Goal: Transaction & Acquisition: Purchase product/service

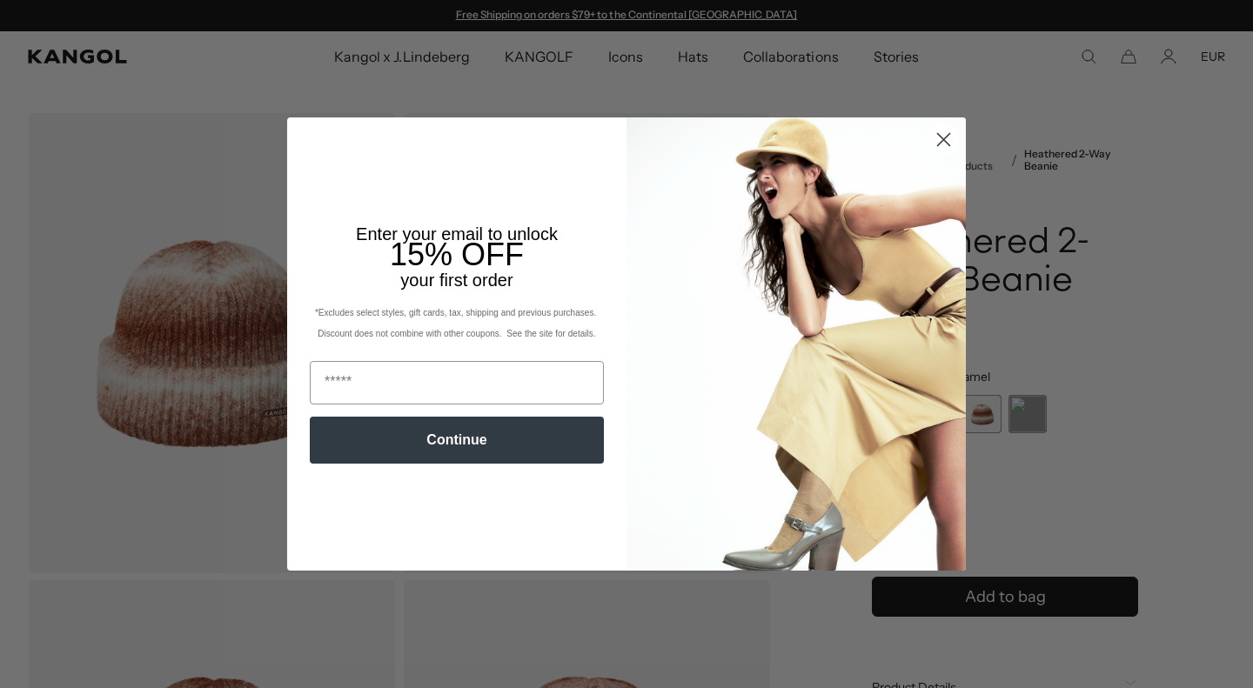
click at [937, 143] on circle "Close dialog" at bounding box center [943, 139] width 29 height 29
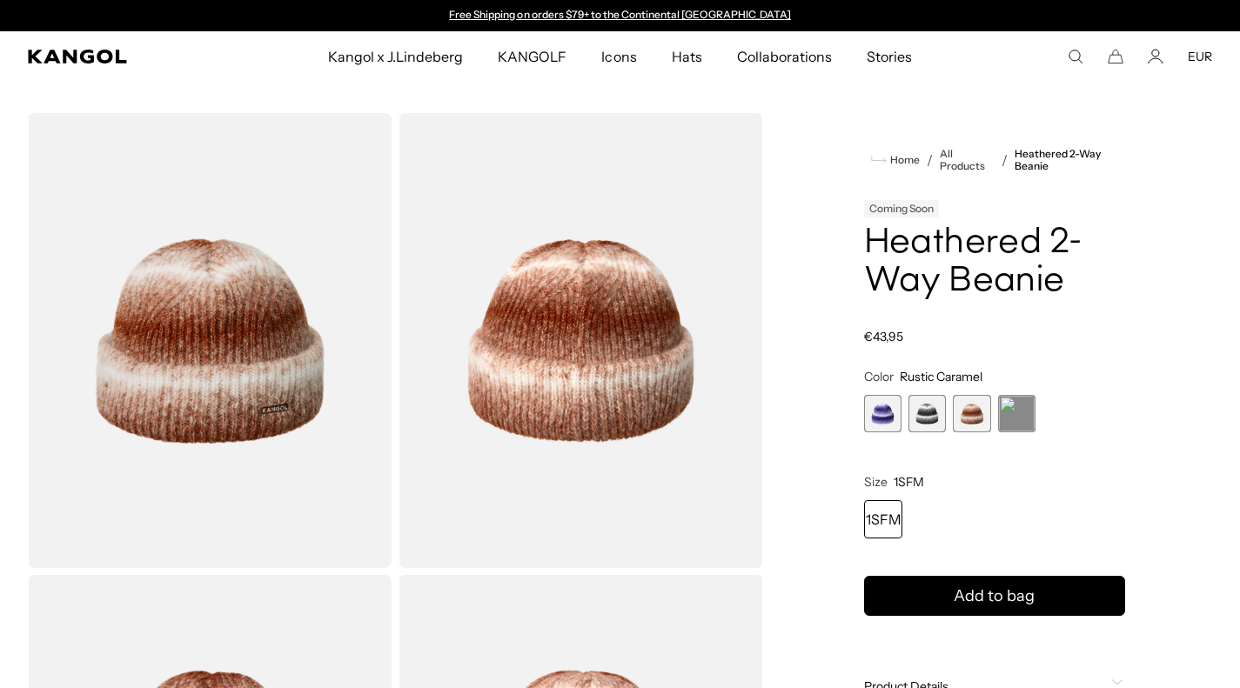
click at [897, 412] on span "1 of 4" at bounding box center [882, 413] width 37 height 37
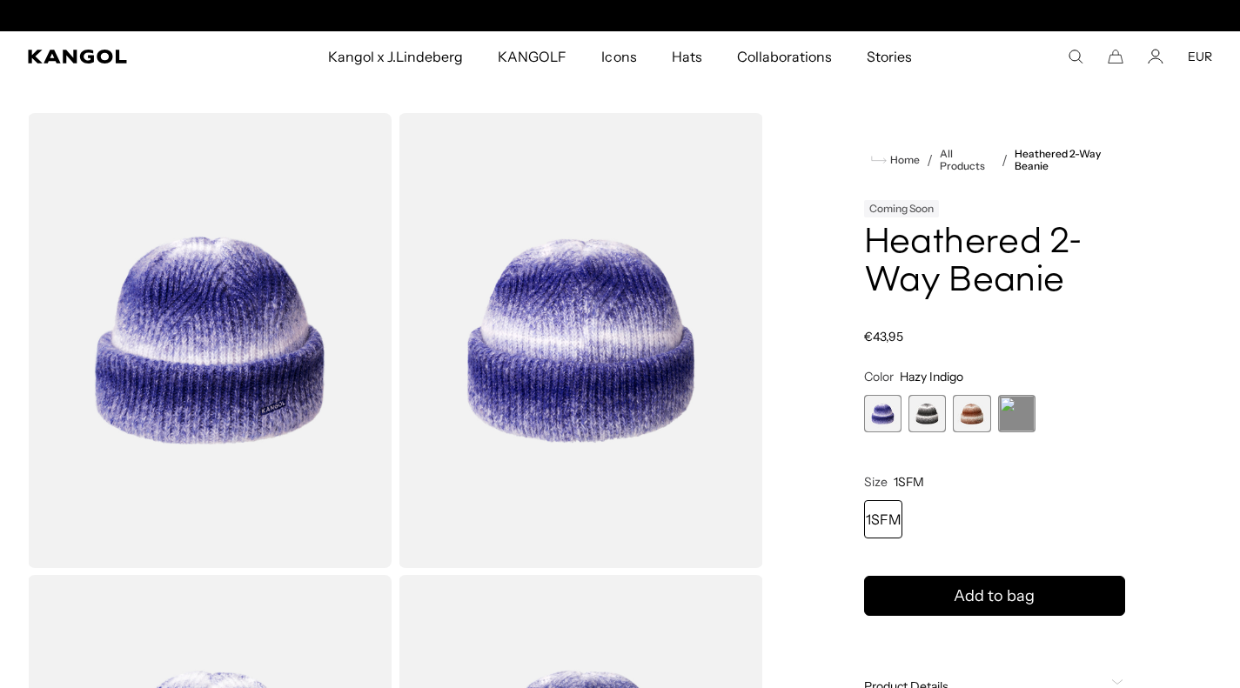
scroll to position [0, 358]
click at [915, 402] on span "2 of 4" at bounding box center [926, 413] width 37 height 37
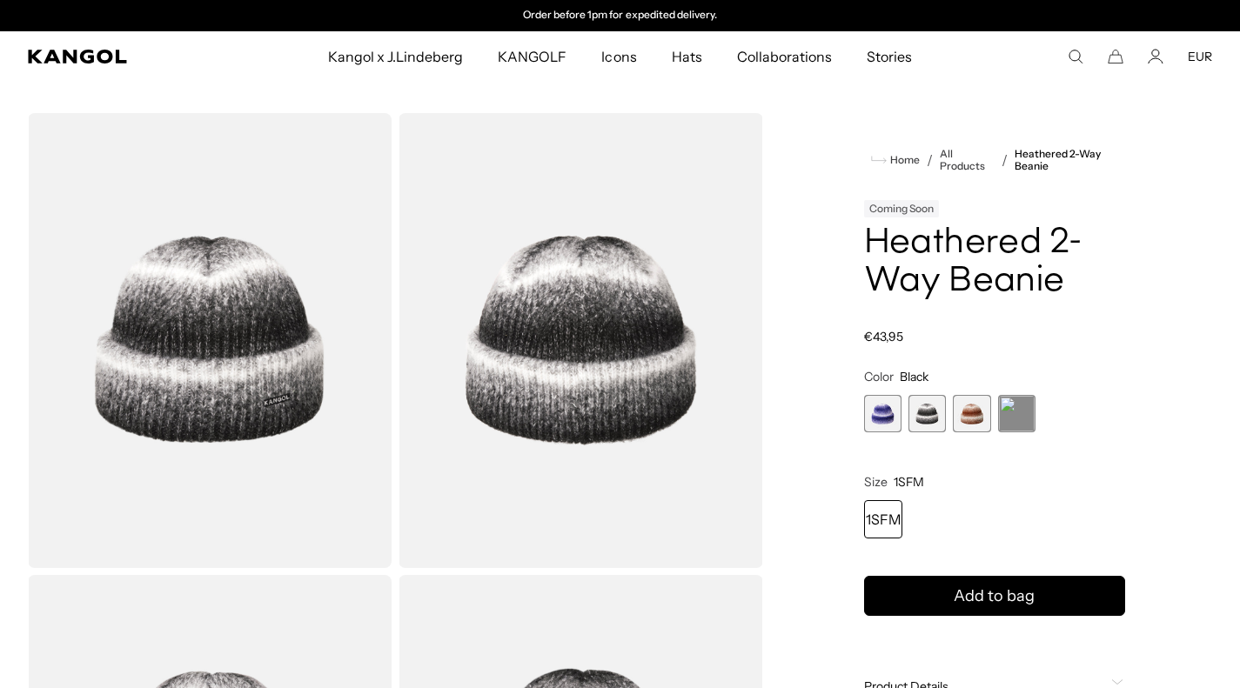
click at [966, 411] on span "3 of 4" at bounding box center [971, 413] width 37 height 37
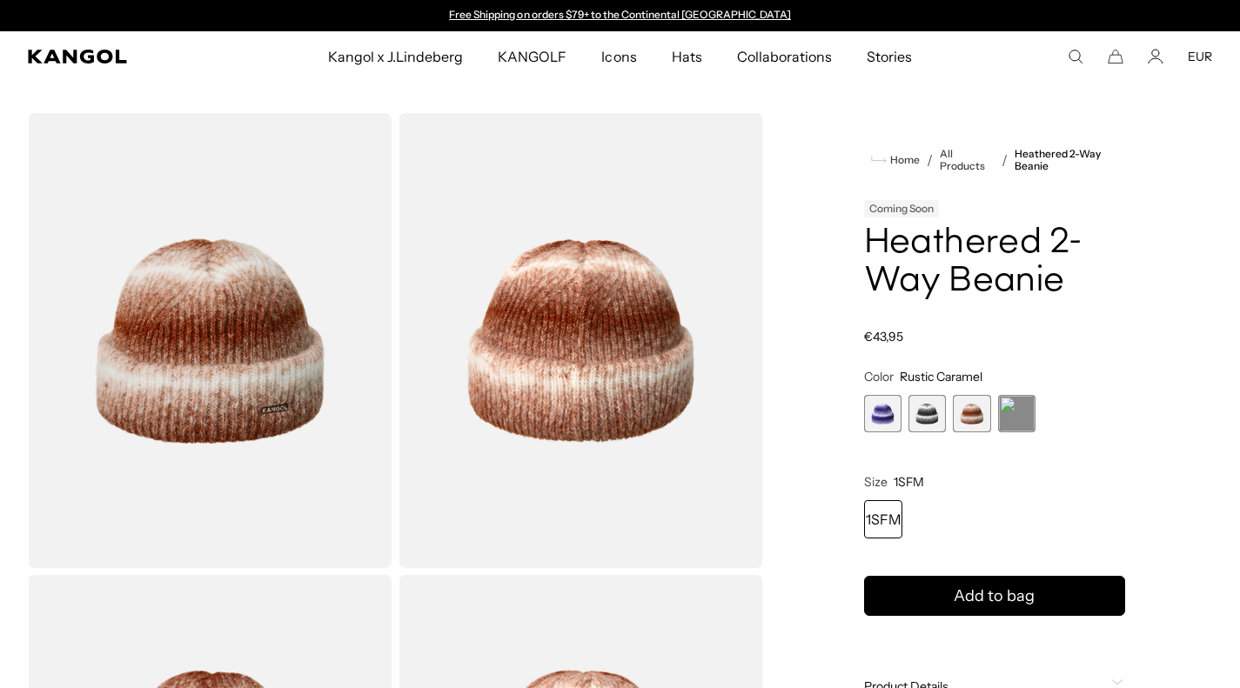
click at [1009, 405] on span "4 of 4" at bounding box center [1016, 413] width 37 height 37
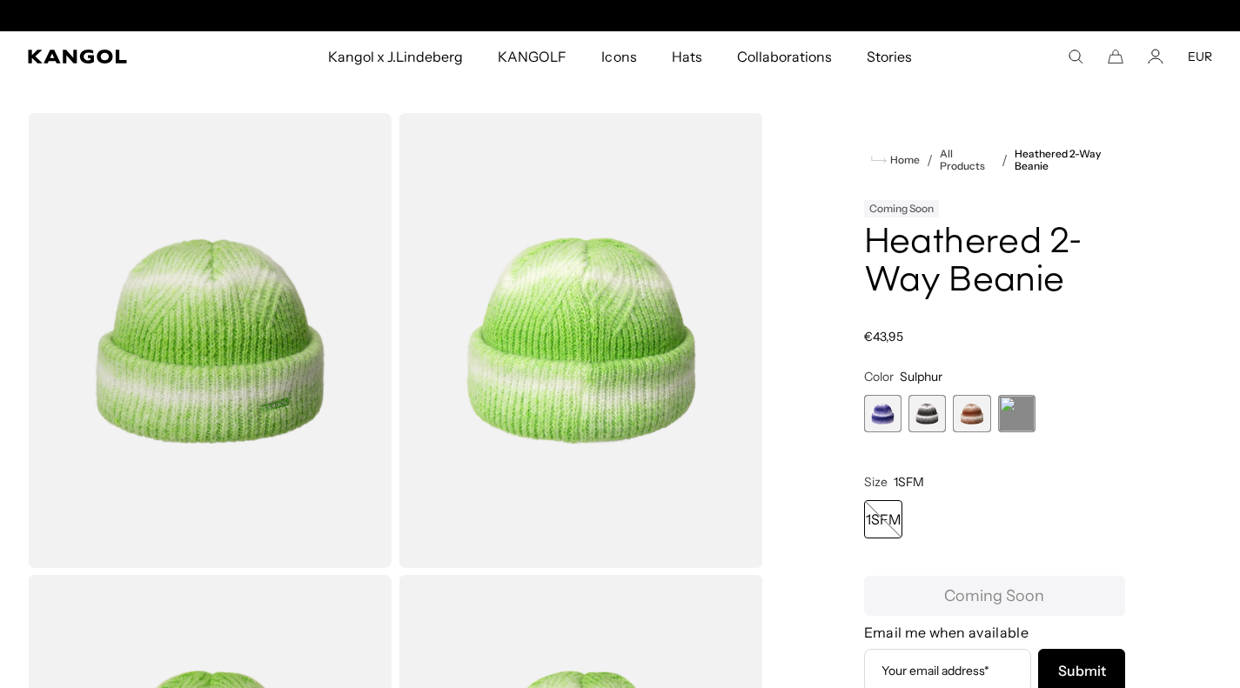
scroll to position [0, 358]
click at [979, 405] on span "3 of 4" at bounding box center [971, 413] width 37 height 37
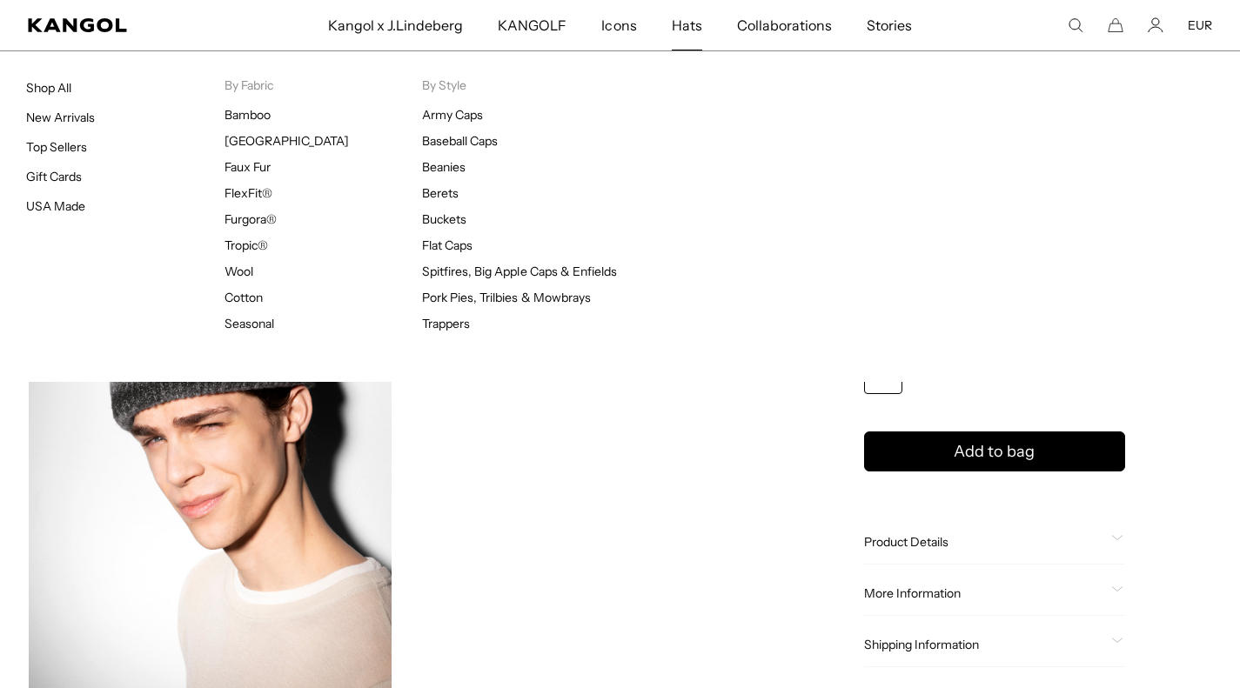
scroll to position [0, 358]
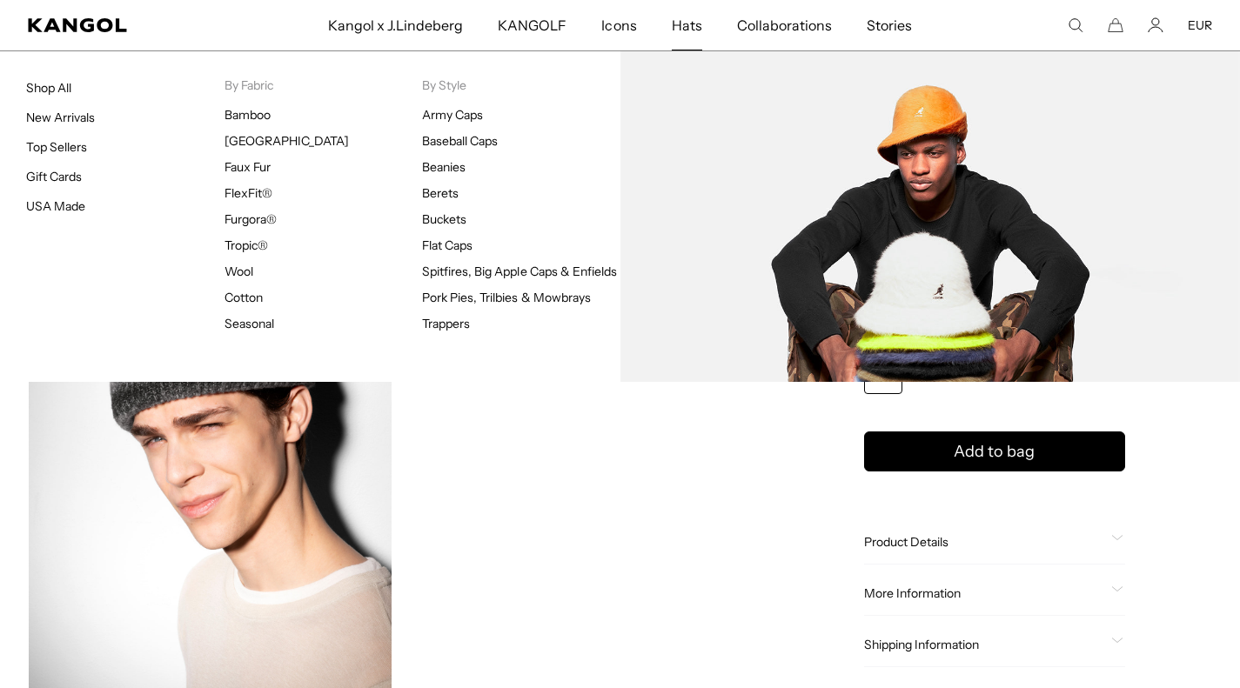
click at [449, 219] on link "Buckets" at bounding box center [444, 219] width 44 height 16
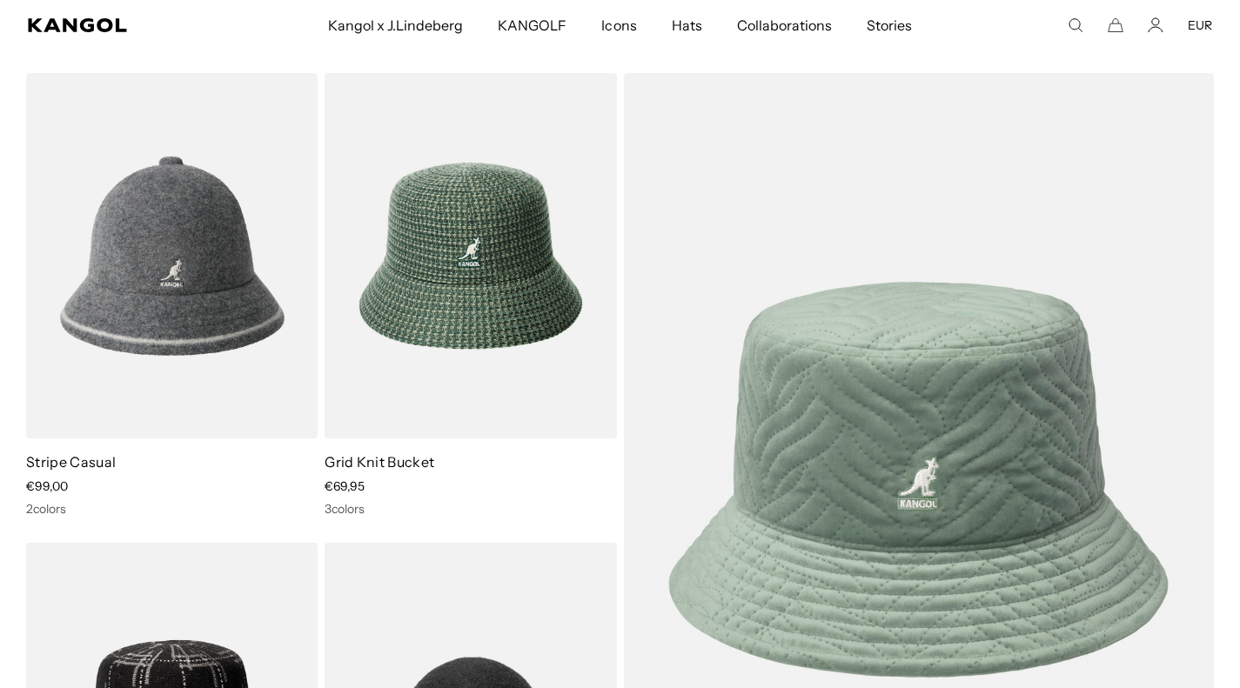
scroll to position [0, 358]
click at [0, 0] on img at bounding box center [0, 0] width 0 height 0
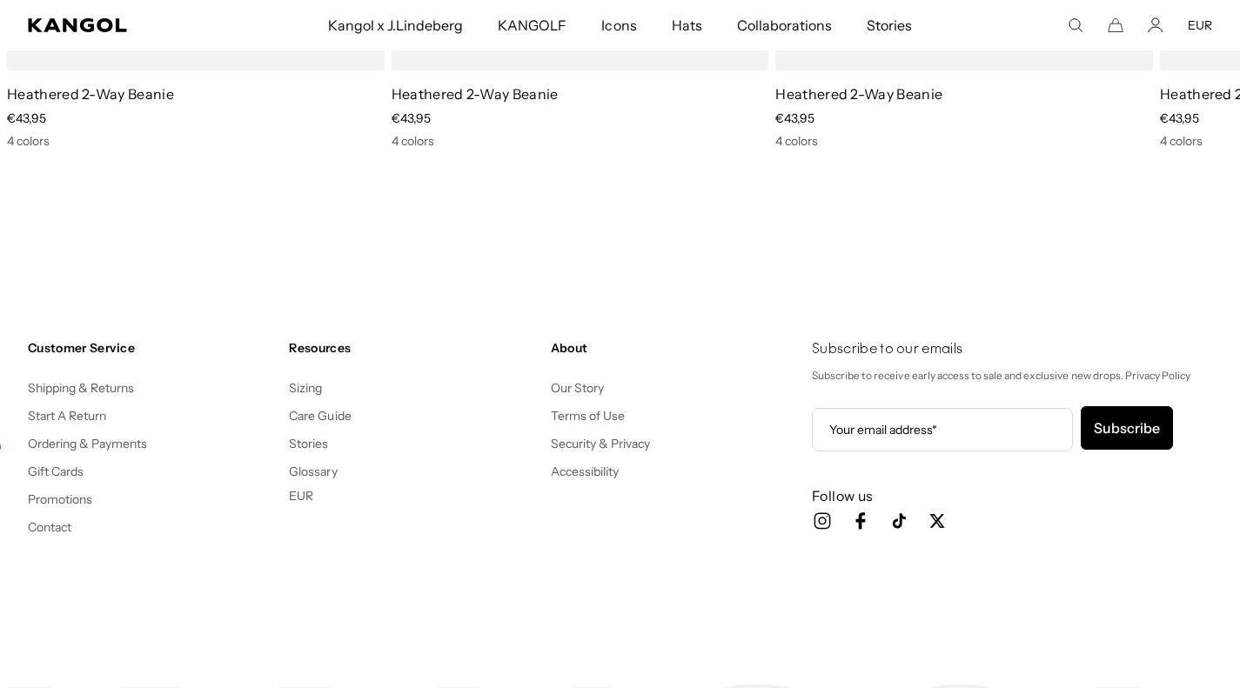
scroll to position [0, 358]
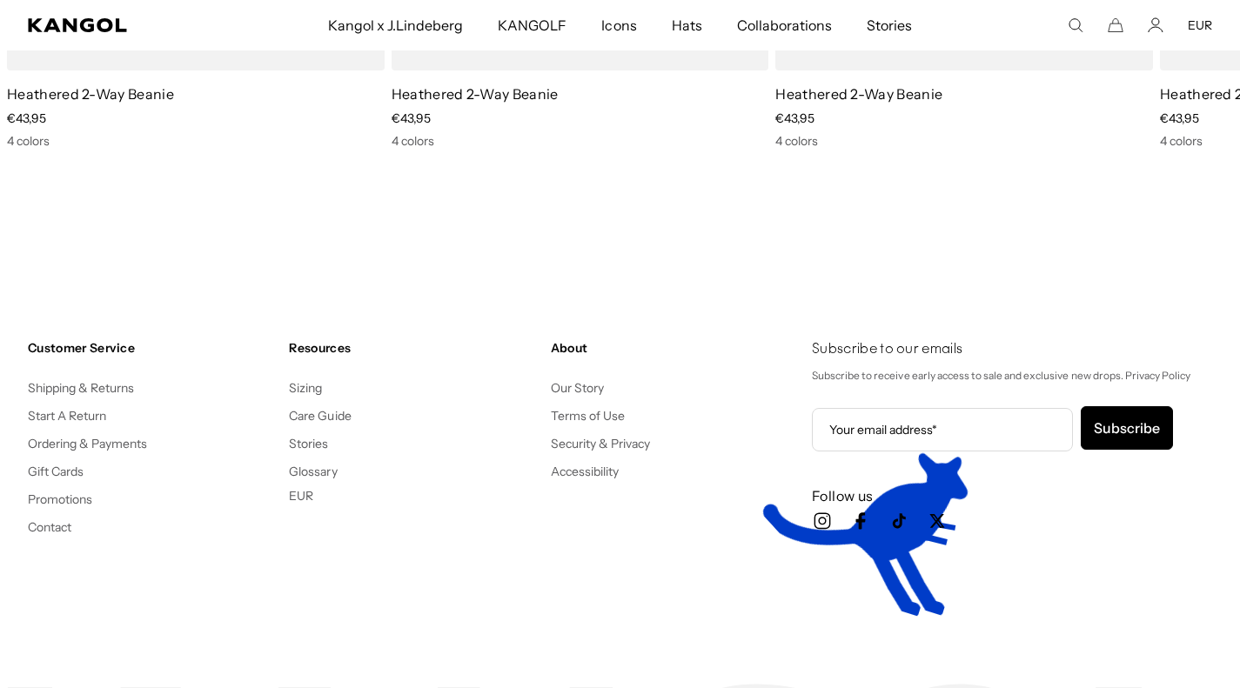
click at [307, 381] on link "Sizing" at bounding box center [305, 388] width 33 height 16
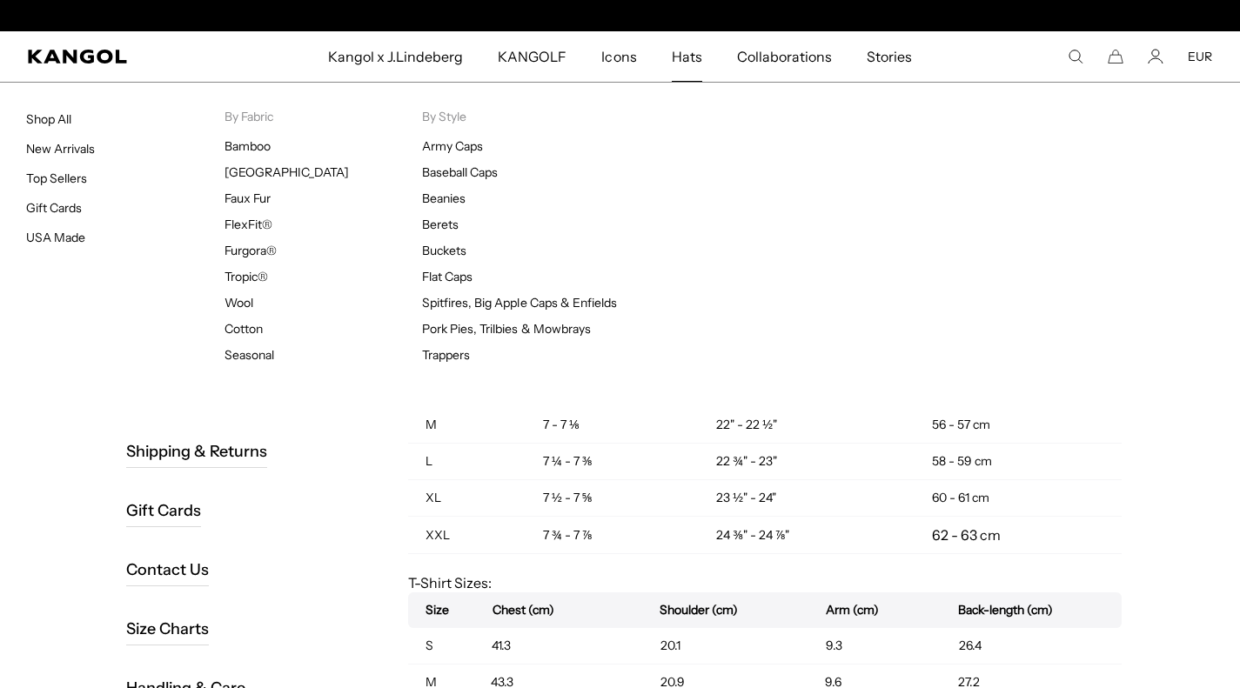
scroll to position [0, 358]
click at [658, 50] on link "Hats" at bounding box center [686, 56] width 65 height 50
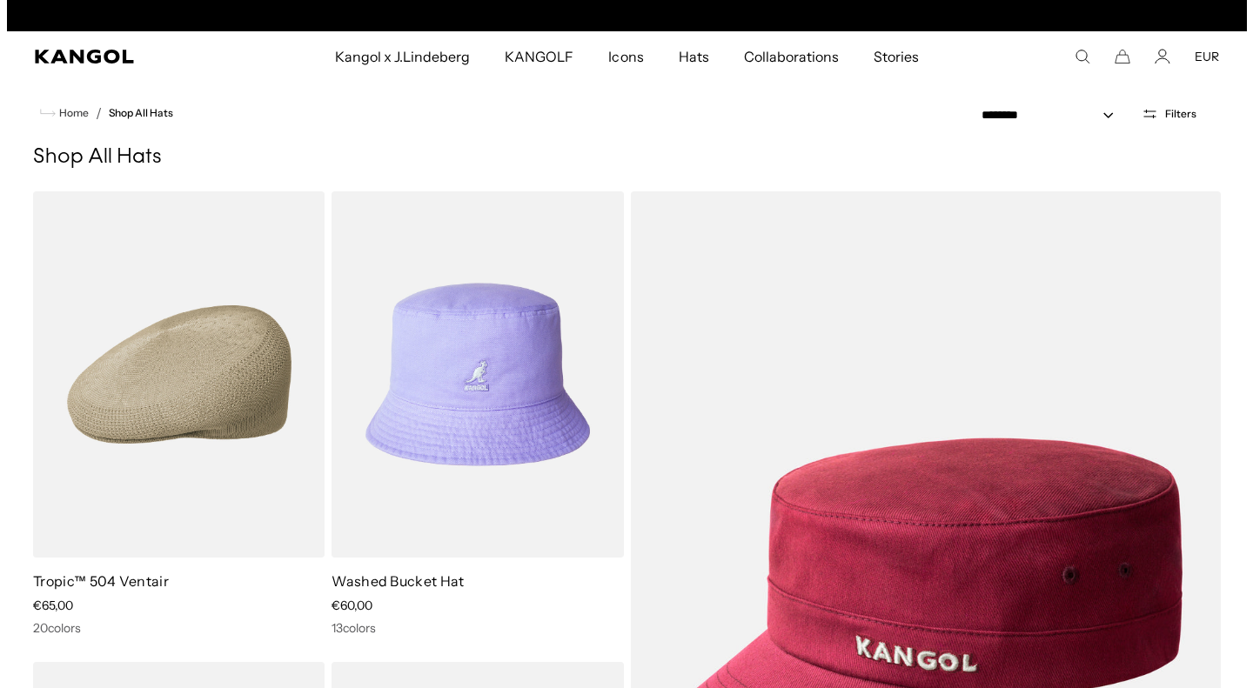
scroll to position [0, 358]
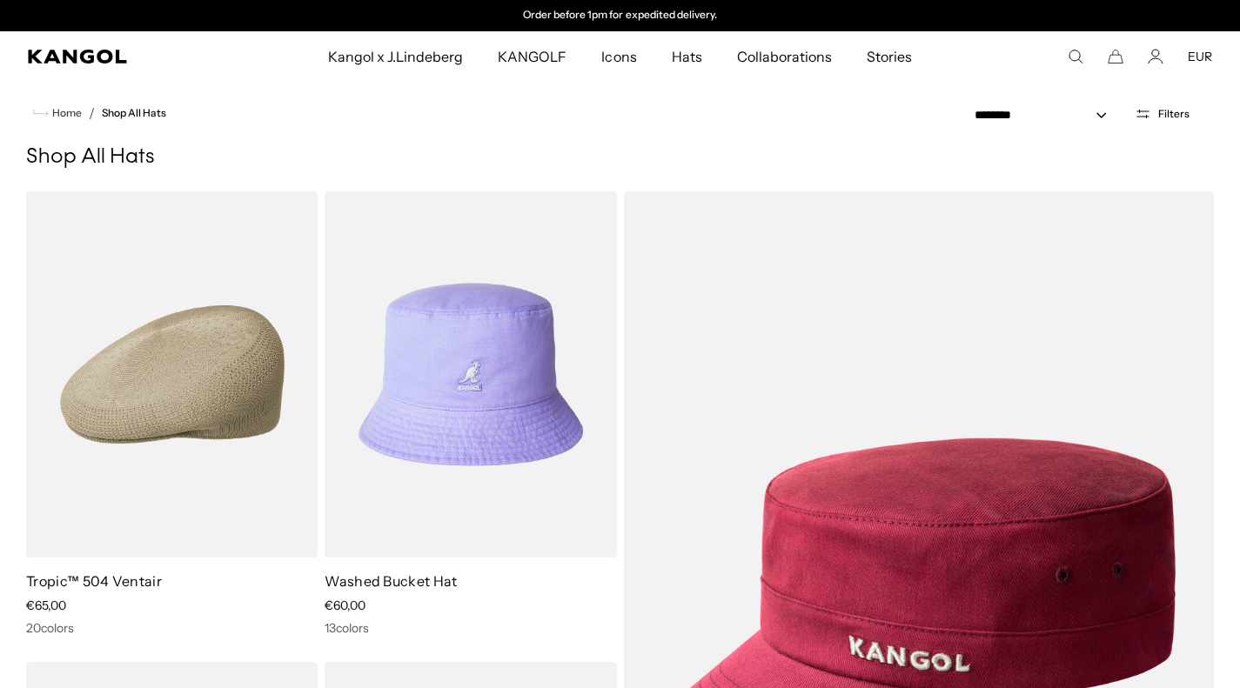
click at [1152, 112] on button "Filters" at bounding box center [1162, 114] width 76 height 16
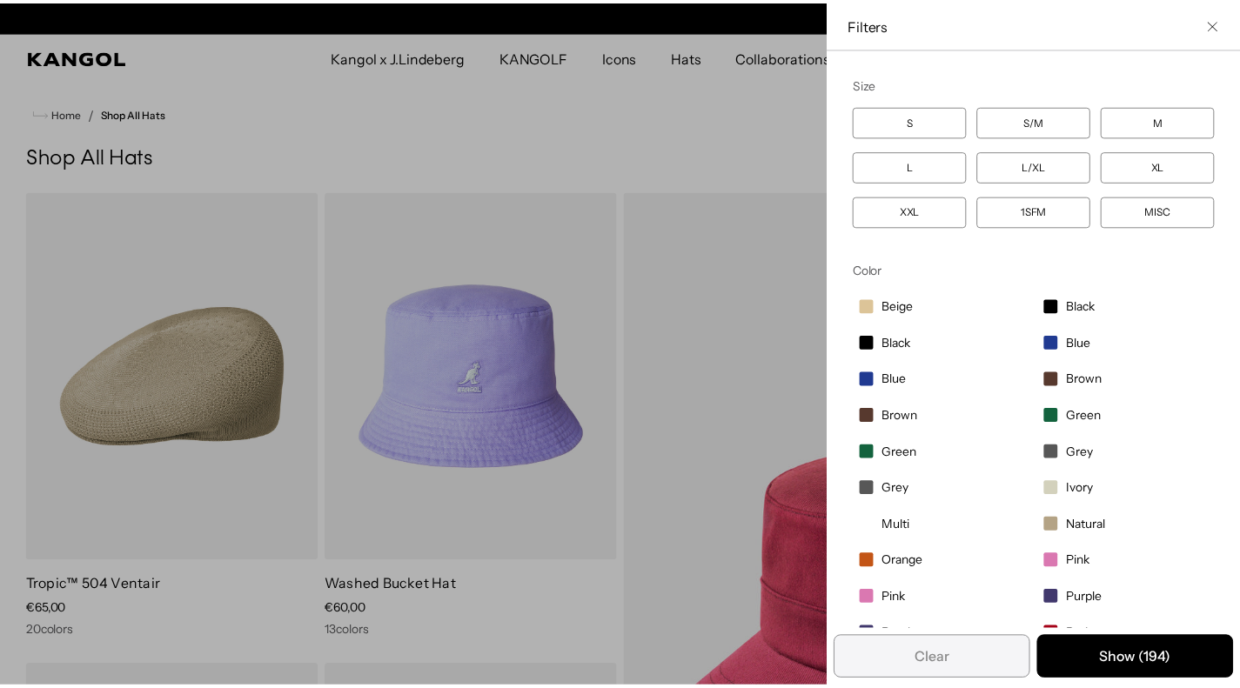
scroll to position [0, 0]
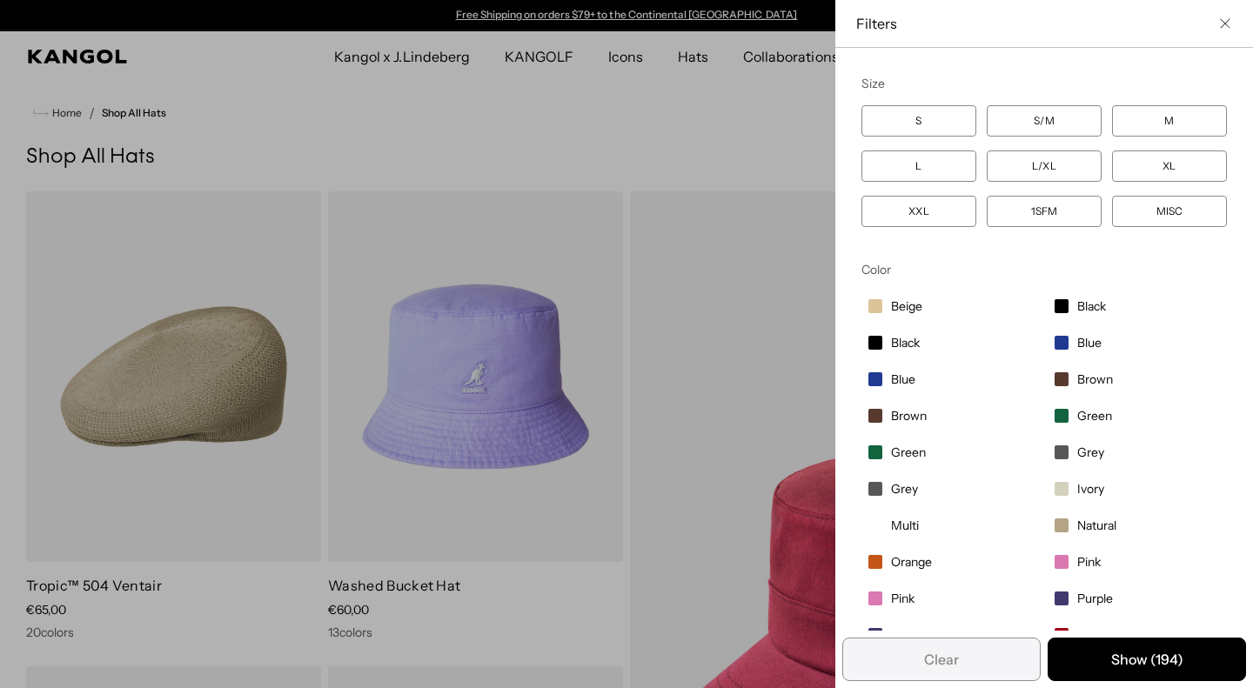
click at [913, 218] on label "XXL" at bounding box center [918, 211] width 115 height 31
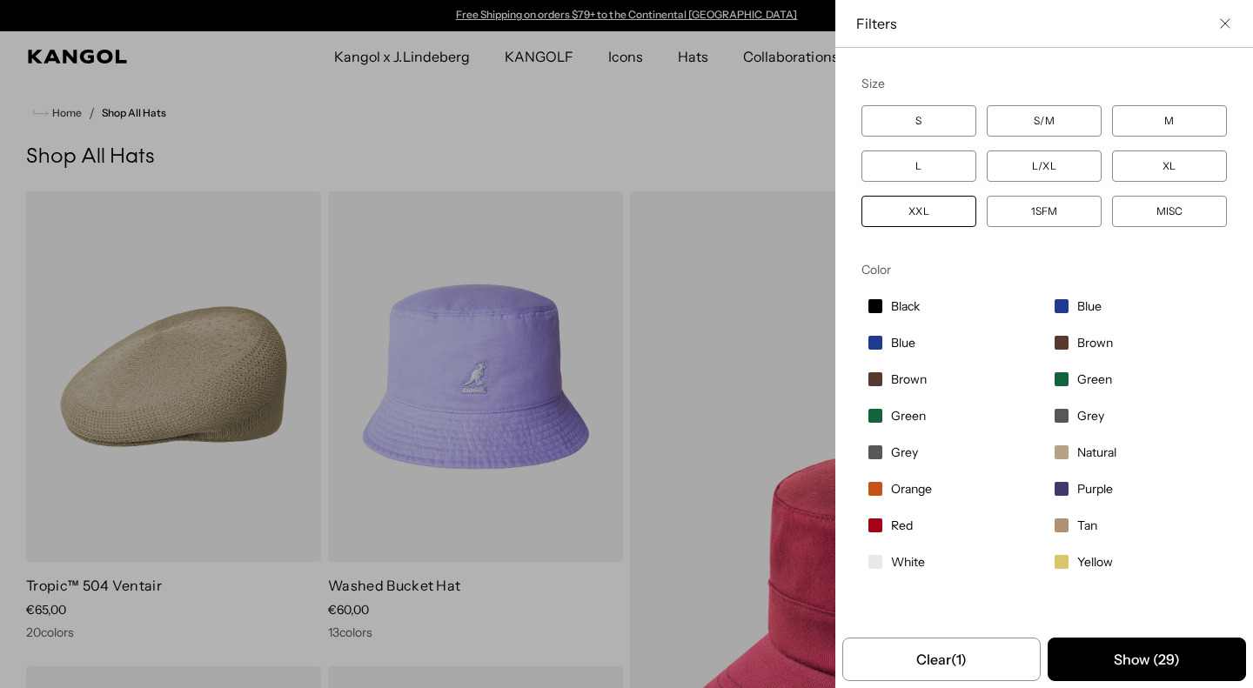
click at [1076, 670] on button "Show ( 29 )" at bounding box center [1147, 660] width 198 height 44
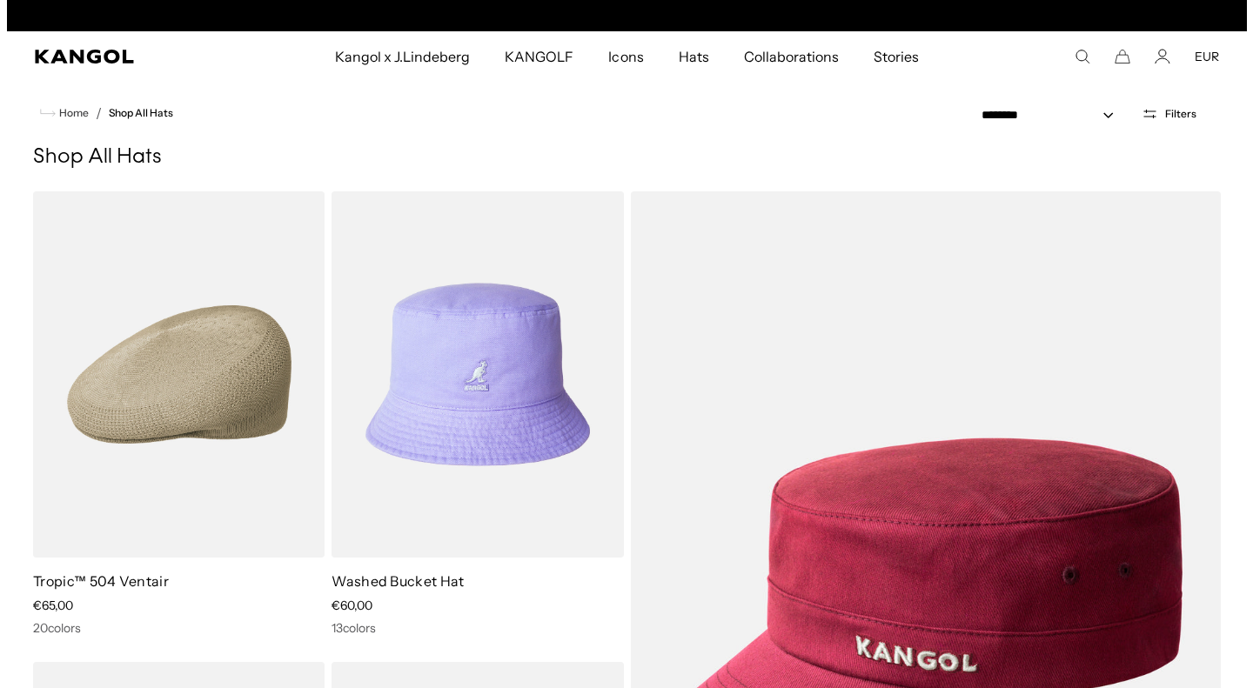
scroll to position [0, 358]
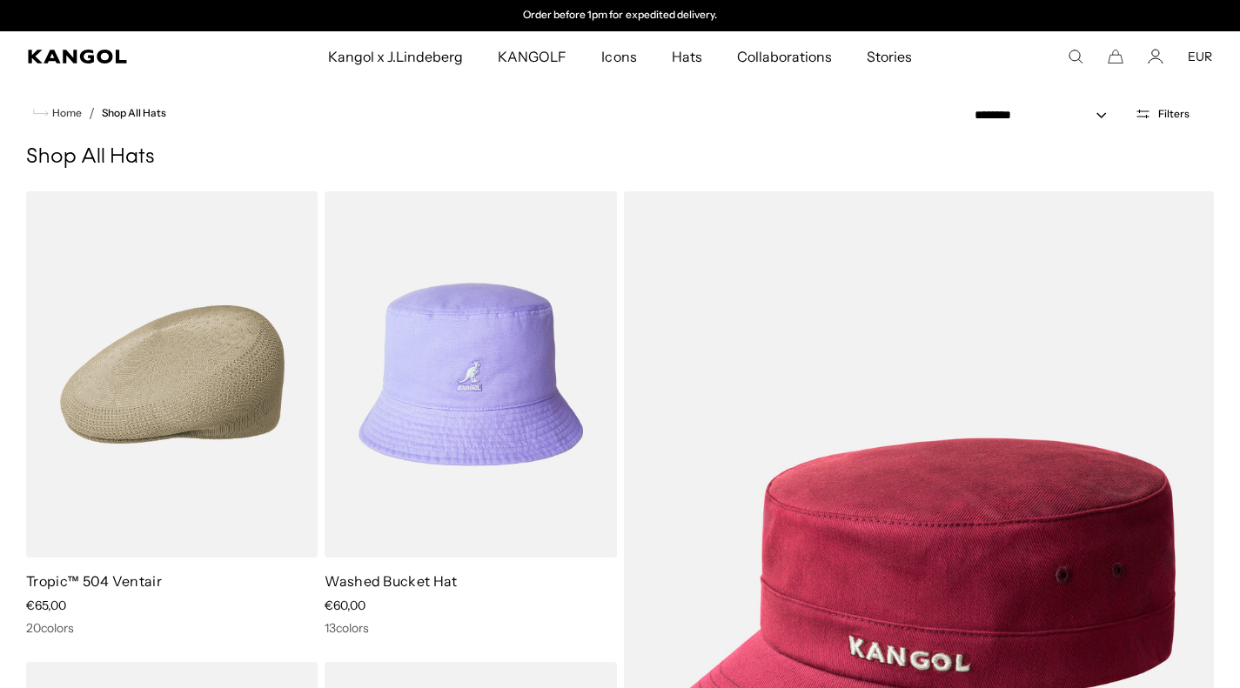
click at [1167, 104] on div "**********" at bounding box center [1091, 114] width 246 height 22
click at [1160, 116] on span "Filters" at bounding box center [1173, 114] width 31 height 12
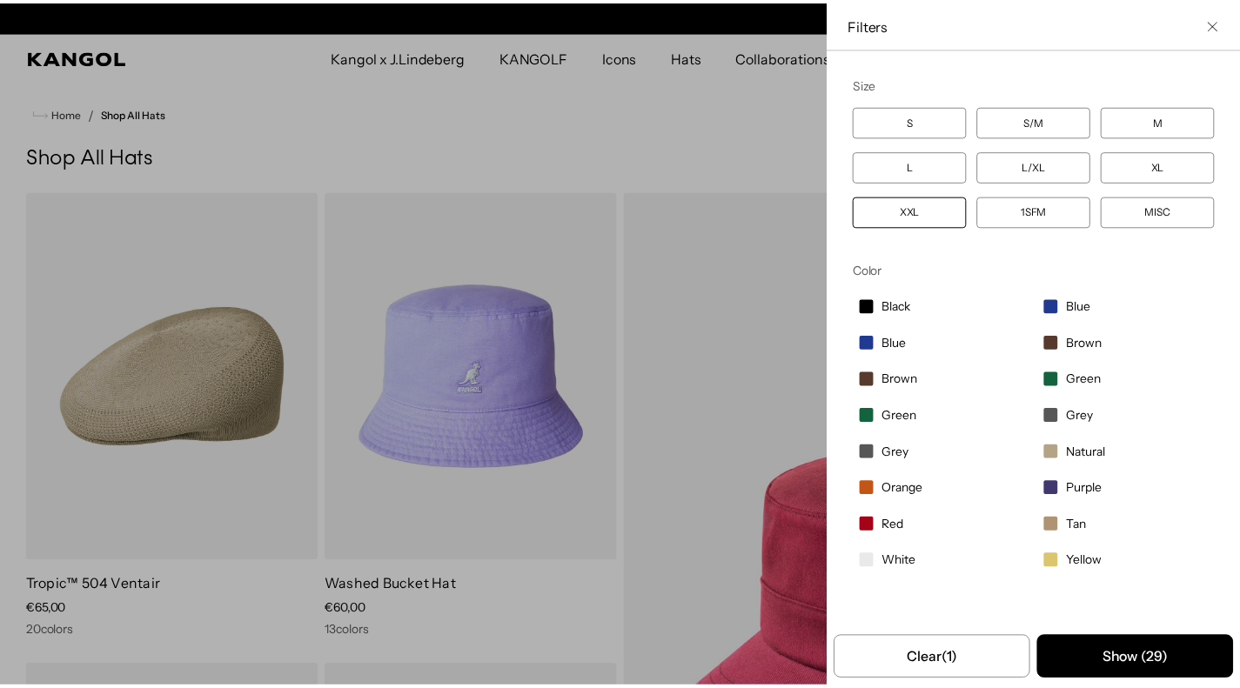
scroll to position [0, 0]
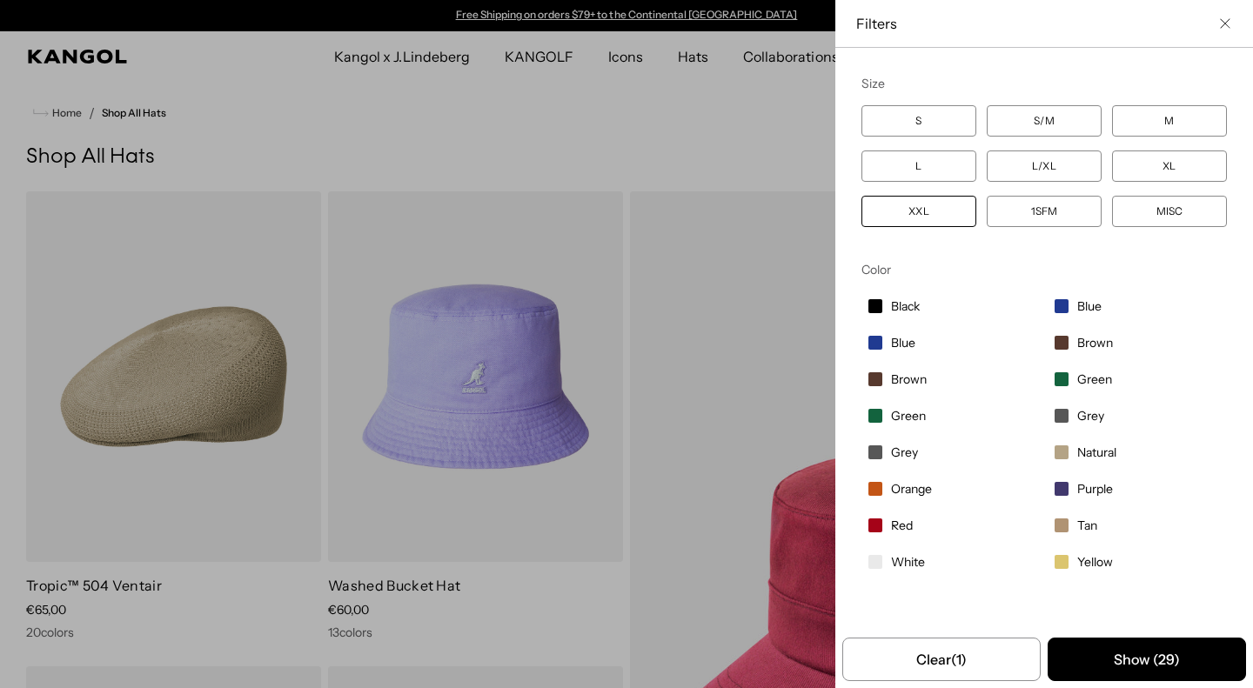
click at [1111, 643] on button "Show ( 29 )" at bounding box center [1147, 660] width 198 height 44
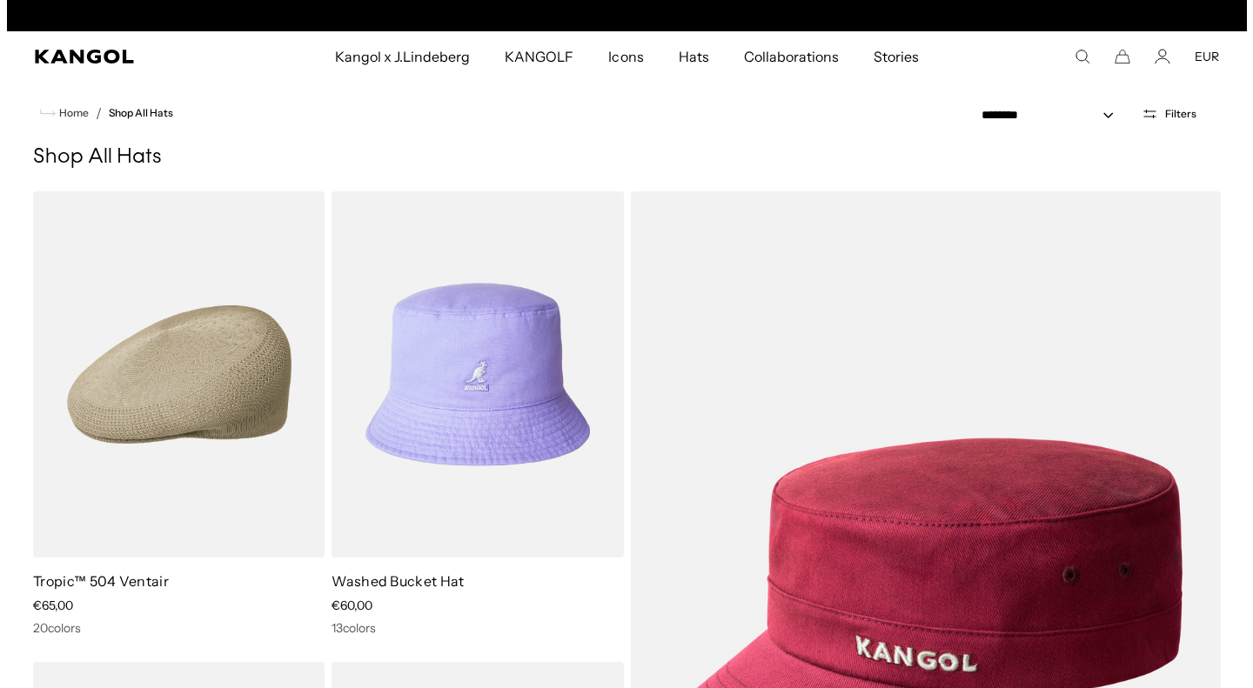
scroll to position [0, 358]
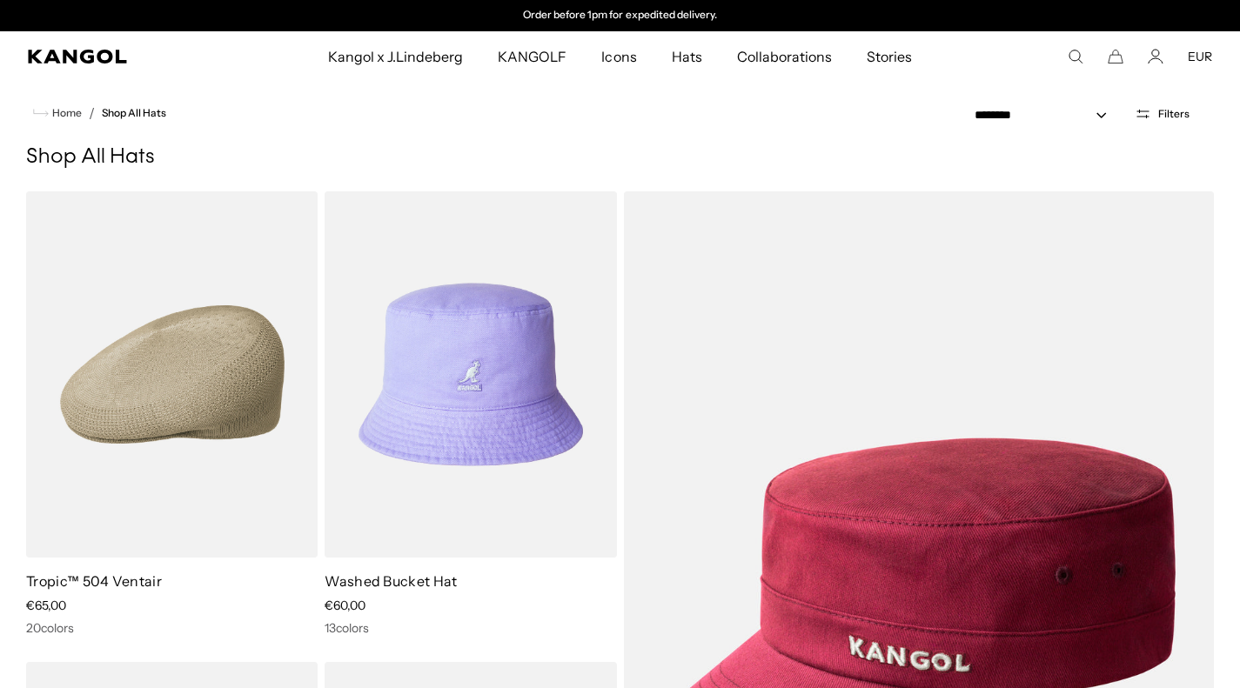
click at [1188, 111] on span "Filters" at bounding box center [1173, 114] width 31 height 12
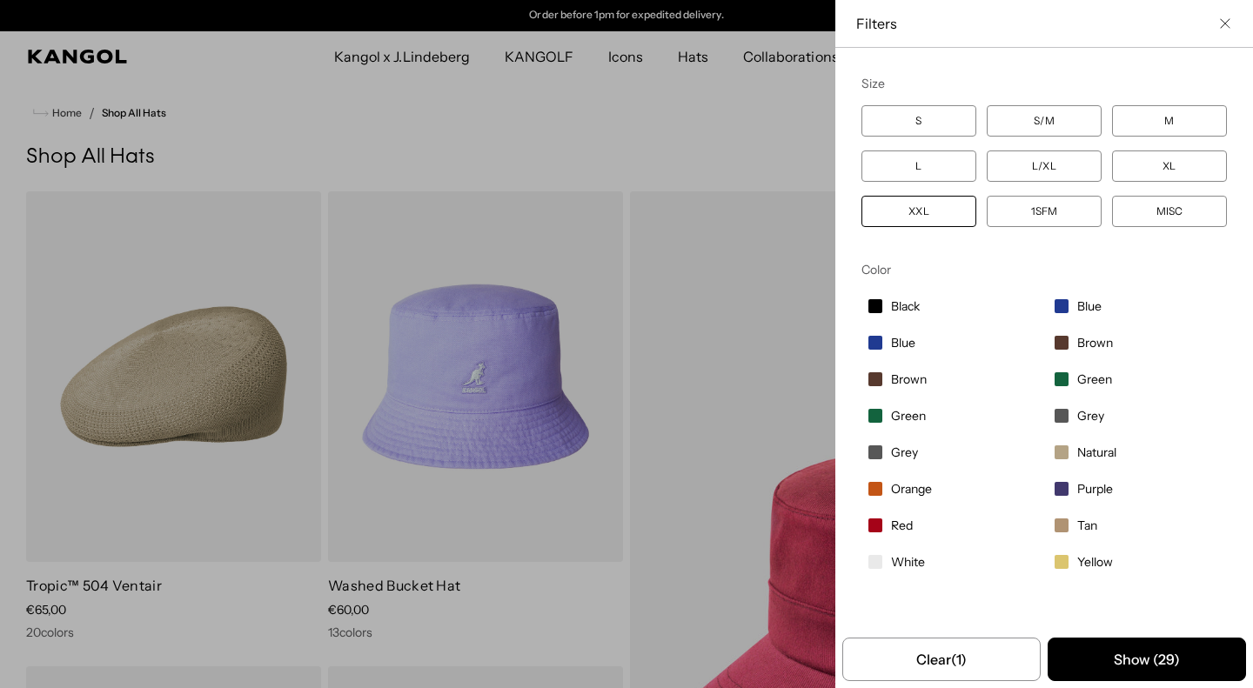
click at [900, 308] on span "Black" at bounding box center [905, 306] width 29 height 16
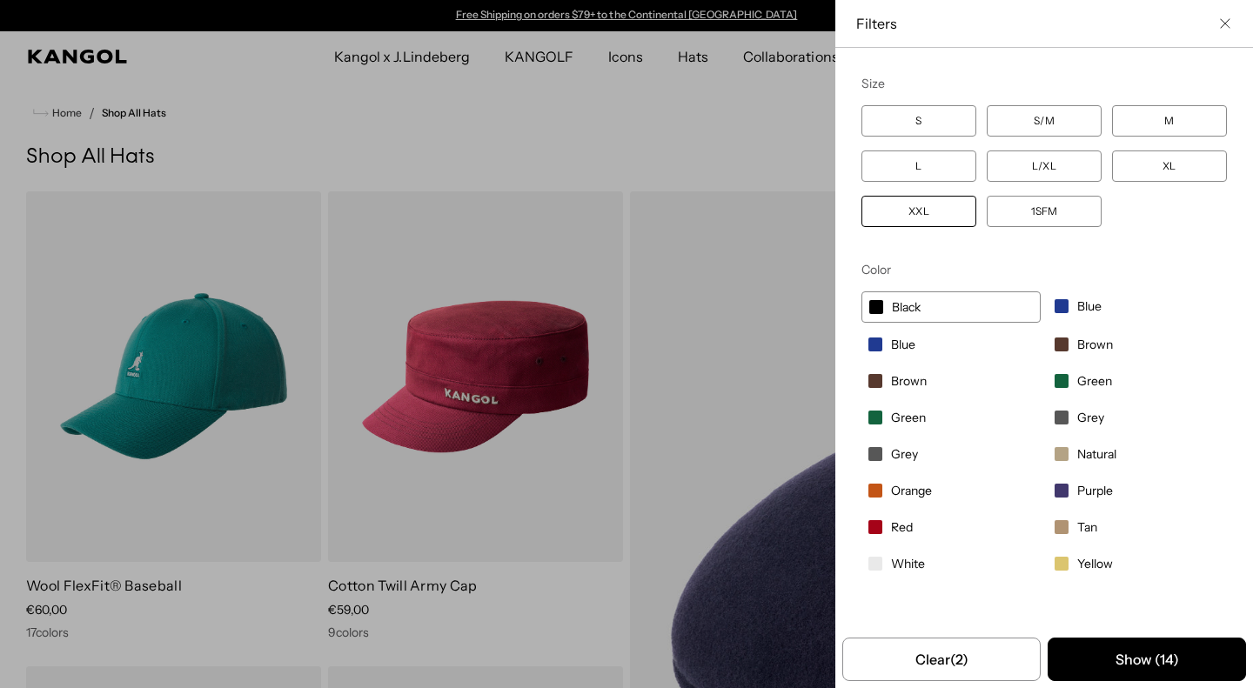
click at [888, 318] on label "Black" at bounding box center [950, 306] width 179 height 31
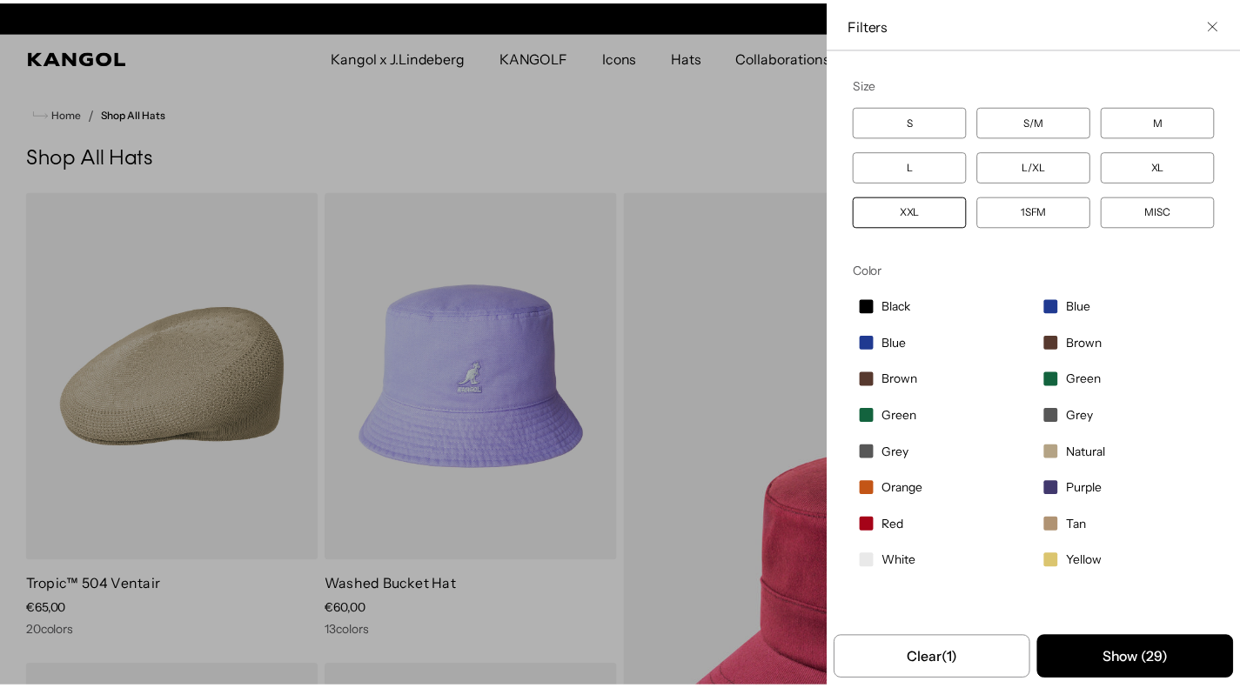
scroll to position [0, 358]
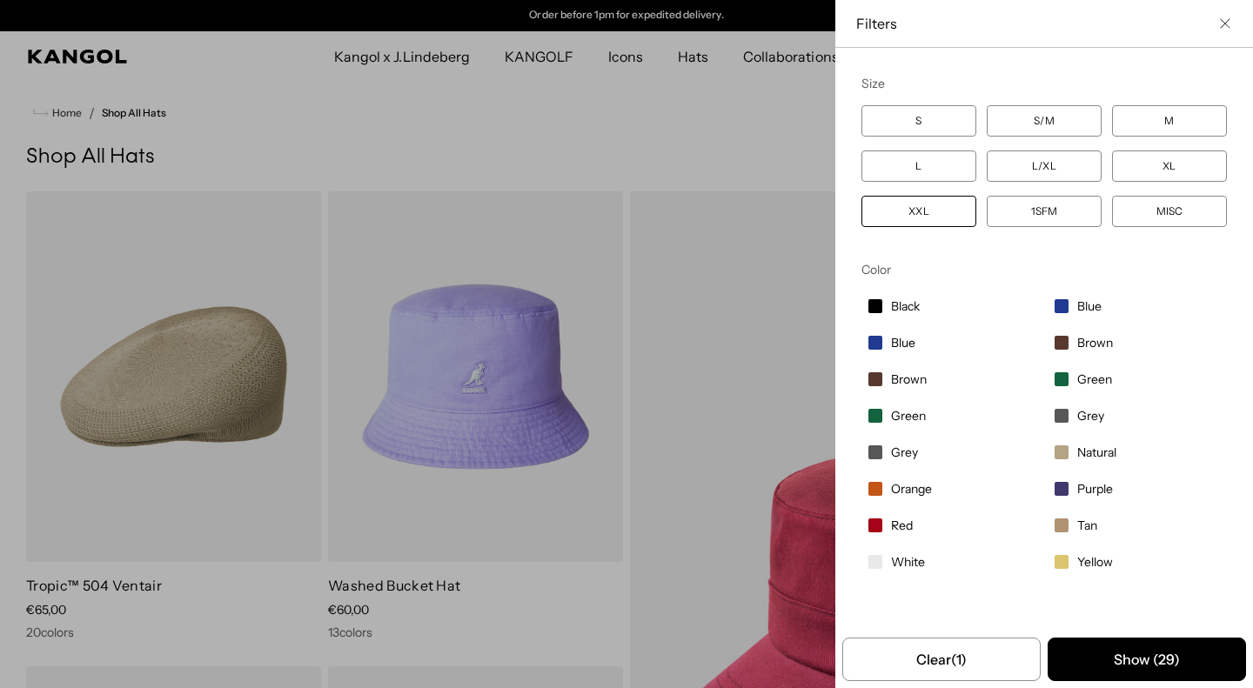
click at [520, 144] on div "Close filters list" at bounding box center [626, 344] width 1253 height 688
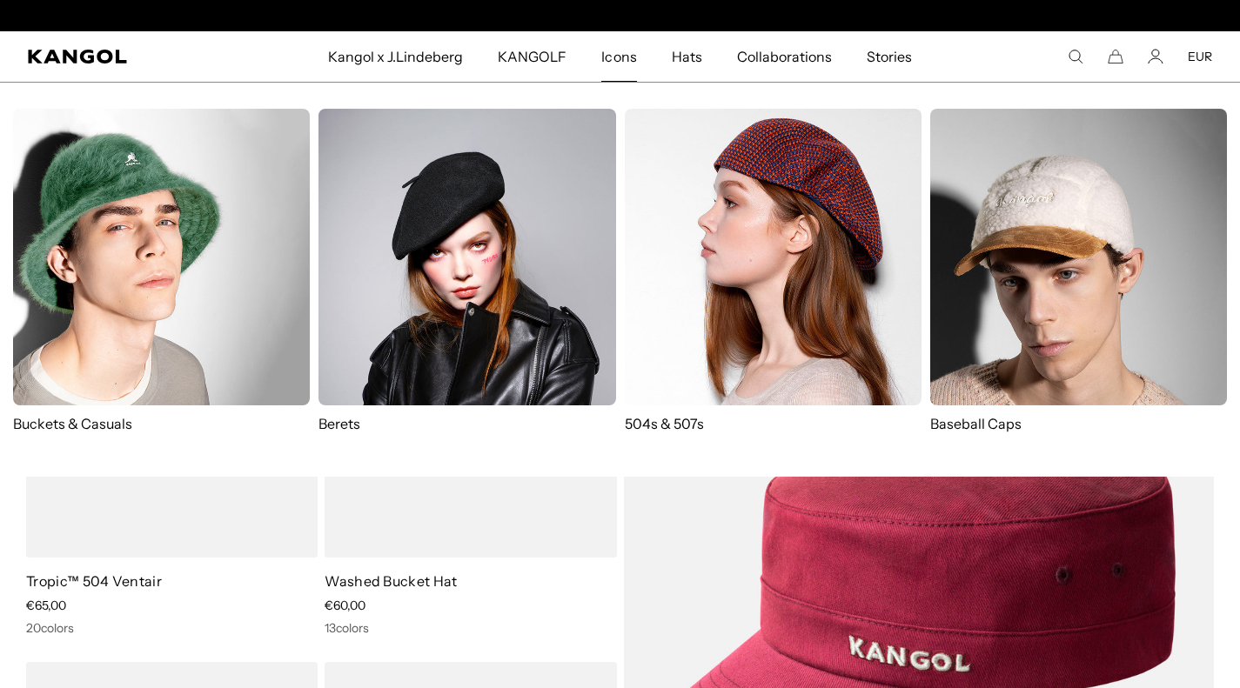
scroll to position [0, 0]
click at [673, 184] on img at bounding box center [773, 257] width 297 height 297
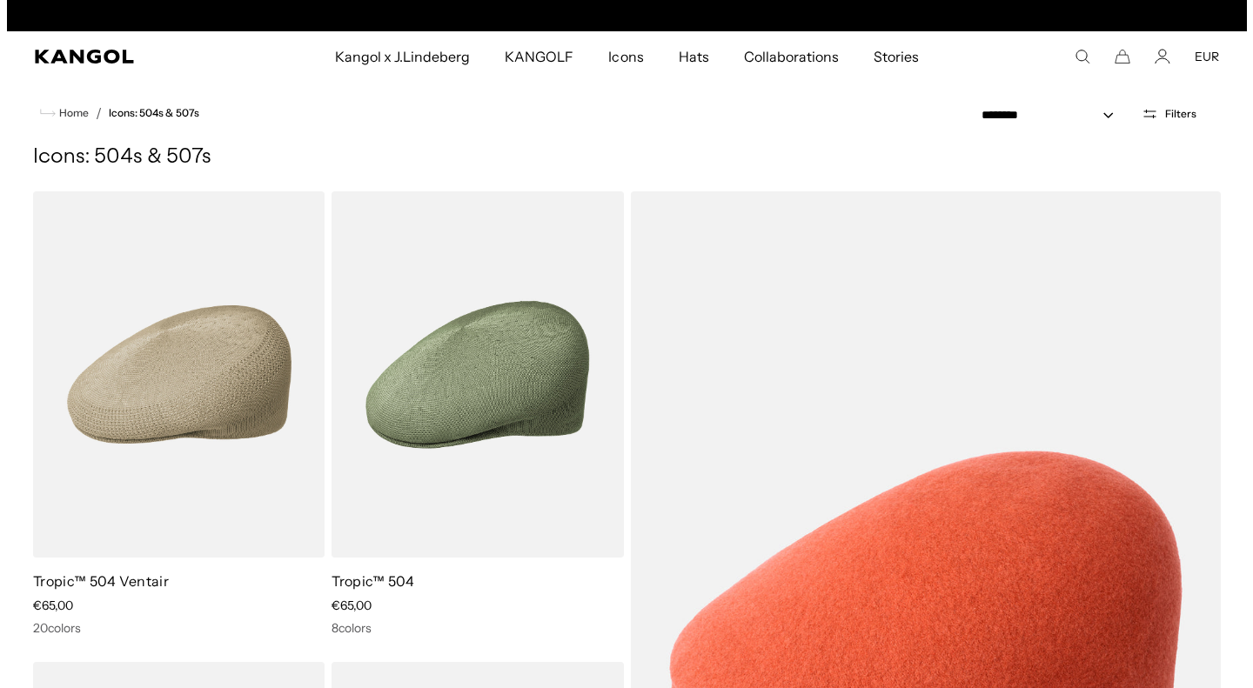
scroll to position [0, 358]
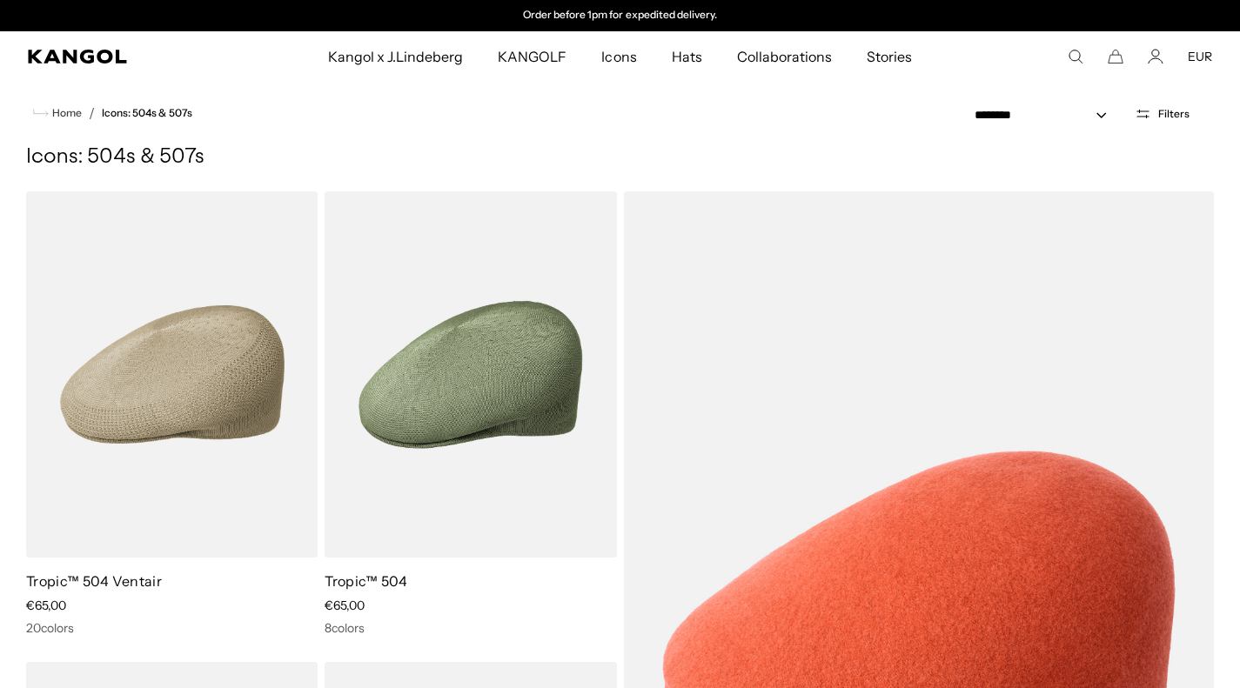
click at [1168, 120] on button "Filters" at bounding box center [1162, 114] width 76 height 16
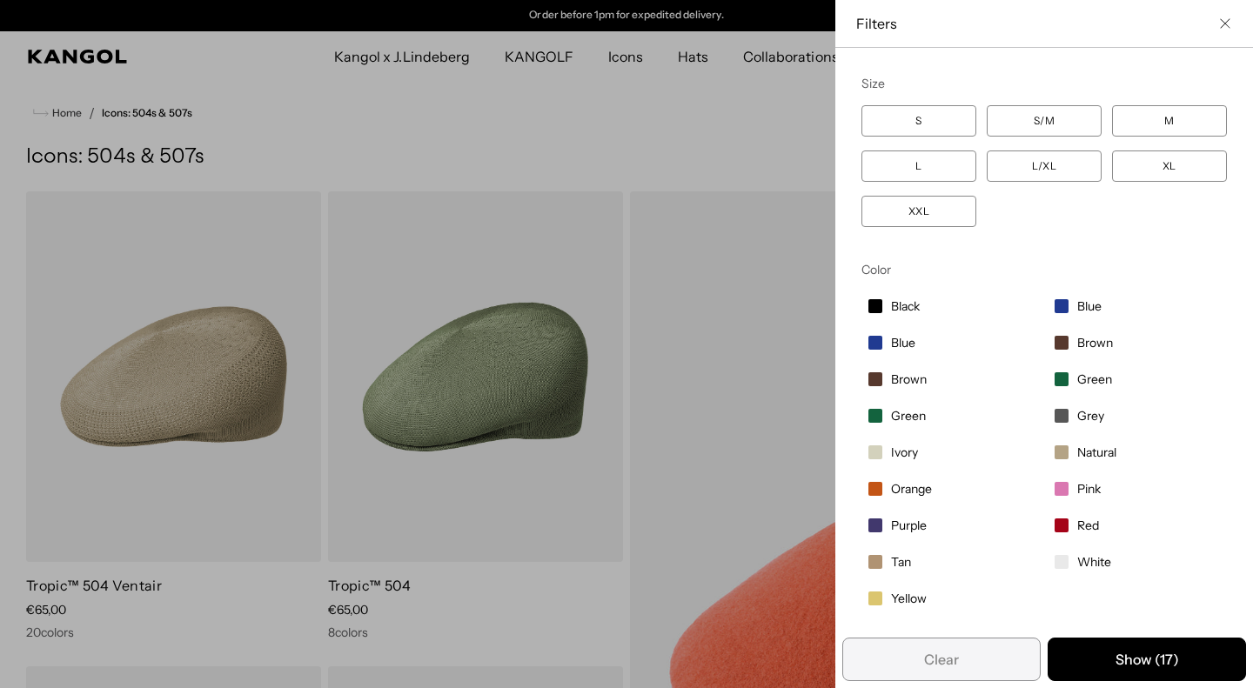
click at [935, 199] on label "XXL" at bounding box center [918, 211] width 115 height 31
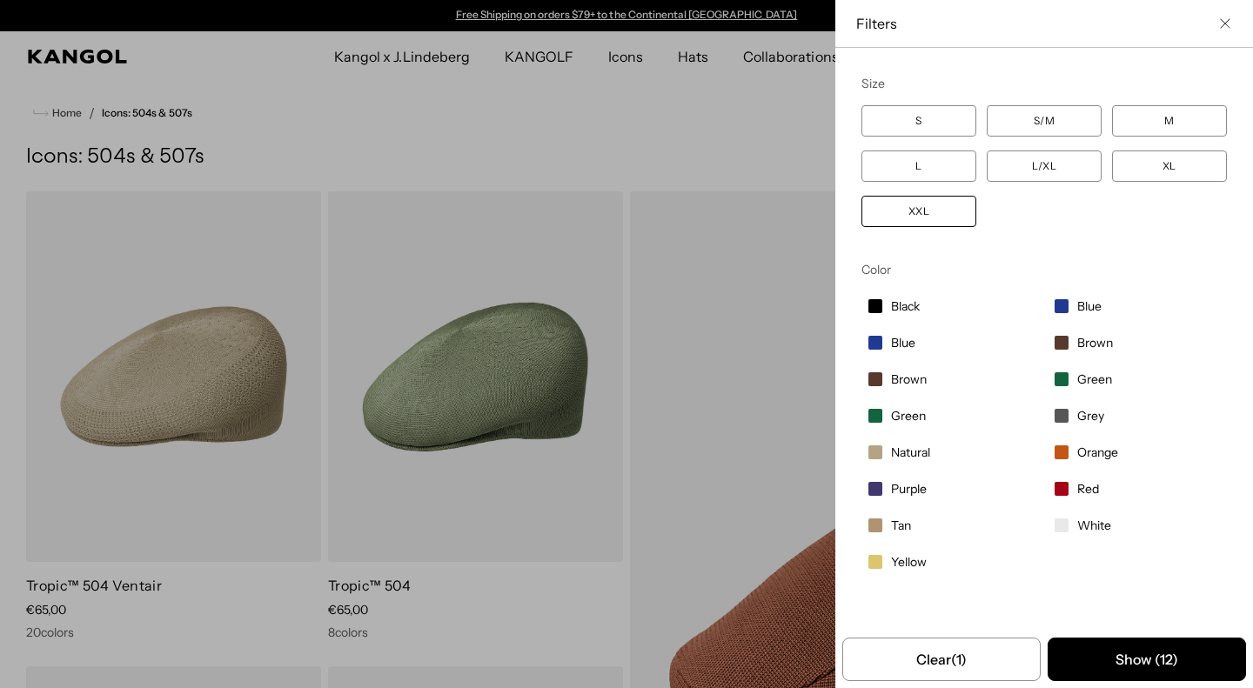
click at [713, 153] on div "Close filters list" at bounding box center [626, 344] width 1253 height 688
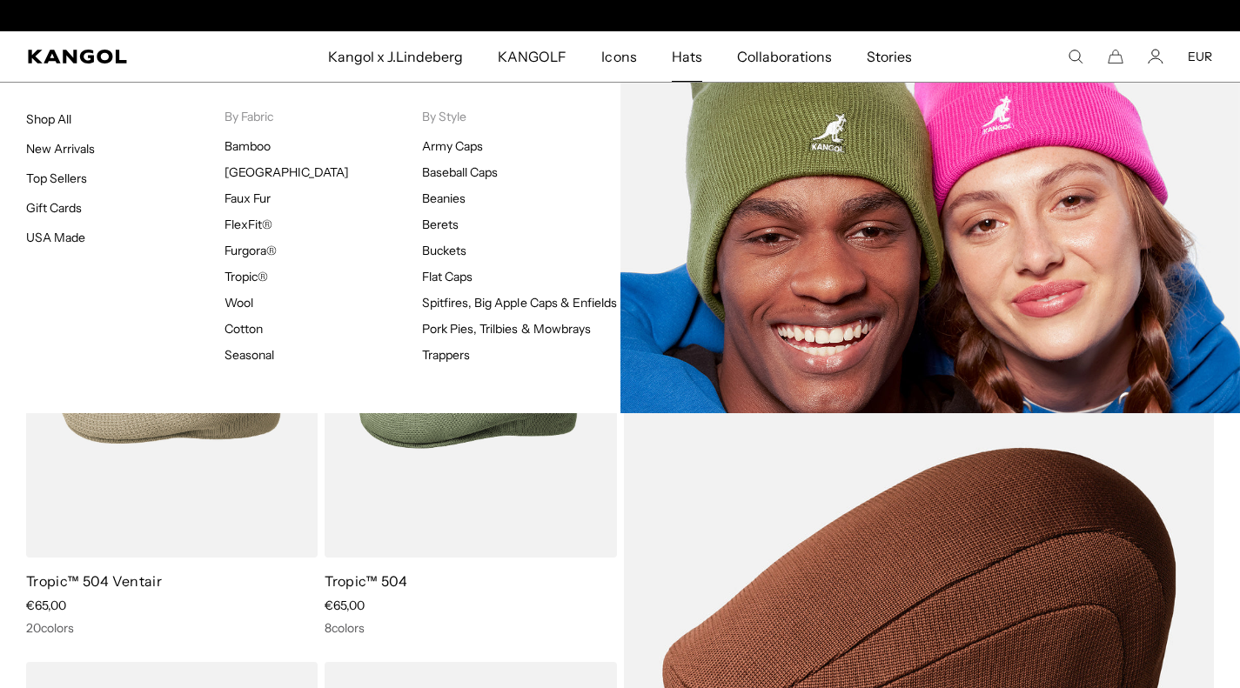
click at [451, 198] on link "Beanies" at bounding box center [444, 199] width 44 height 16
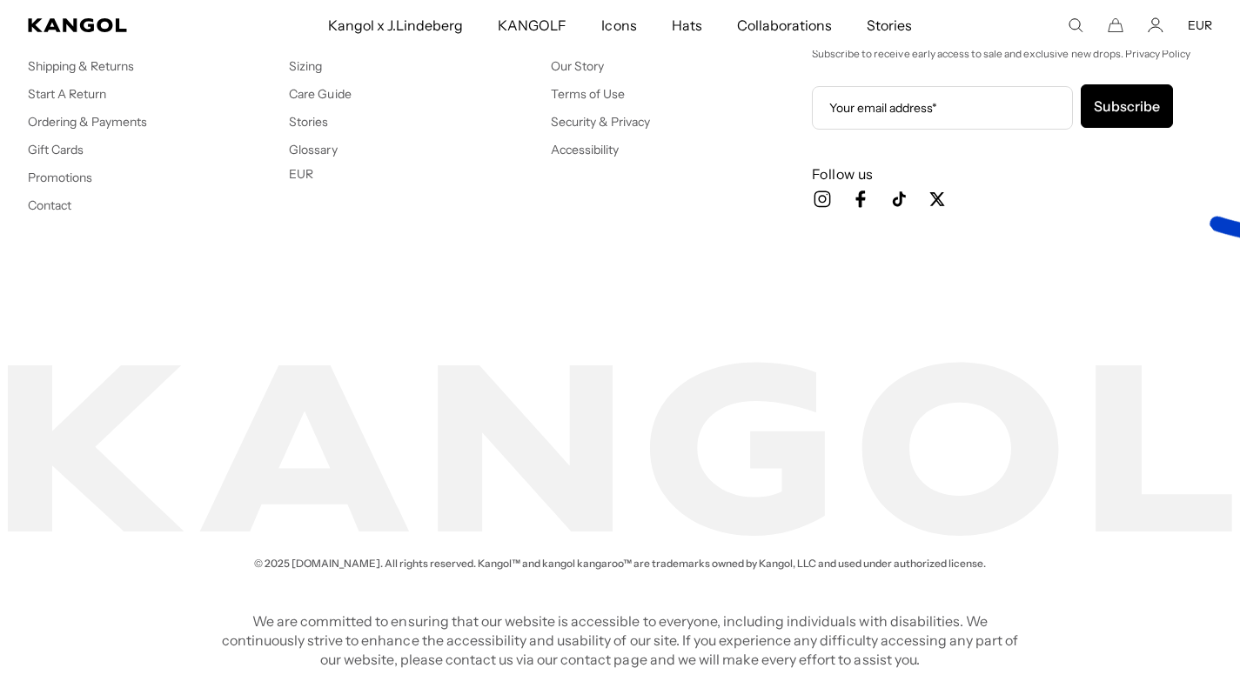
scroll to position [0, 358]
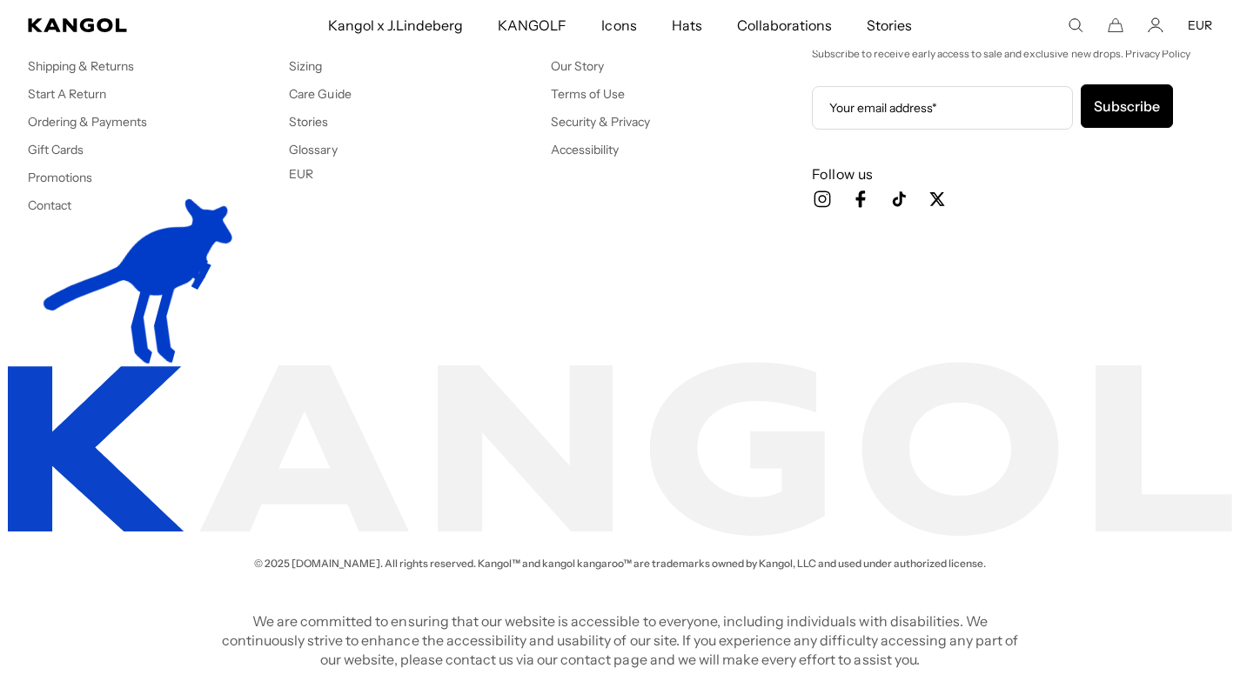
click at [1114, 24] on icon "Cart" at bounding box center [1116, 25] width 16 height 16
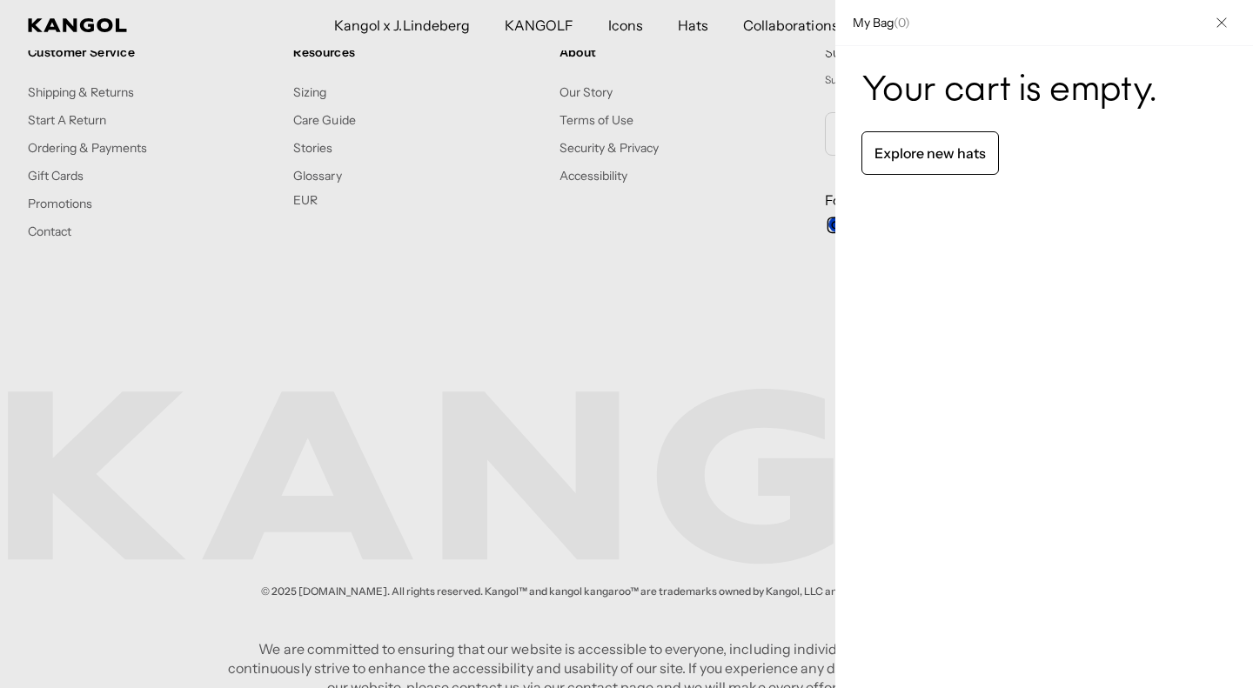
click at [1216, 21] on icon "Close" at bounding box center [1221, 22] width 10 height 10
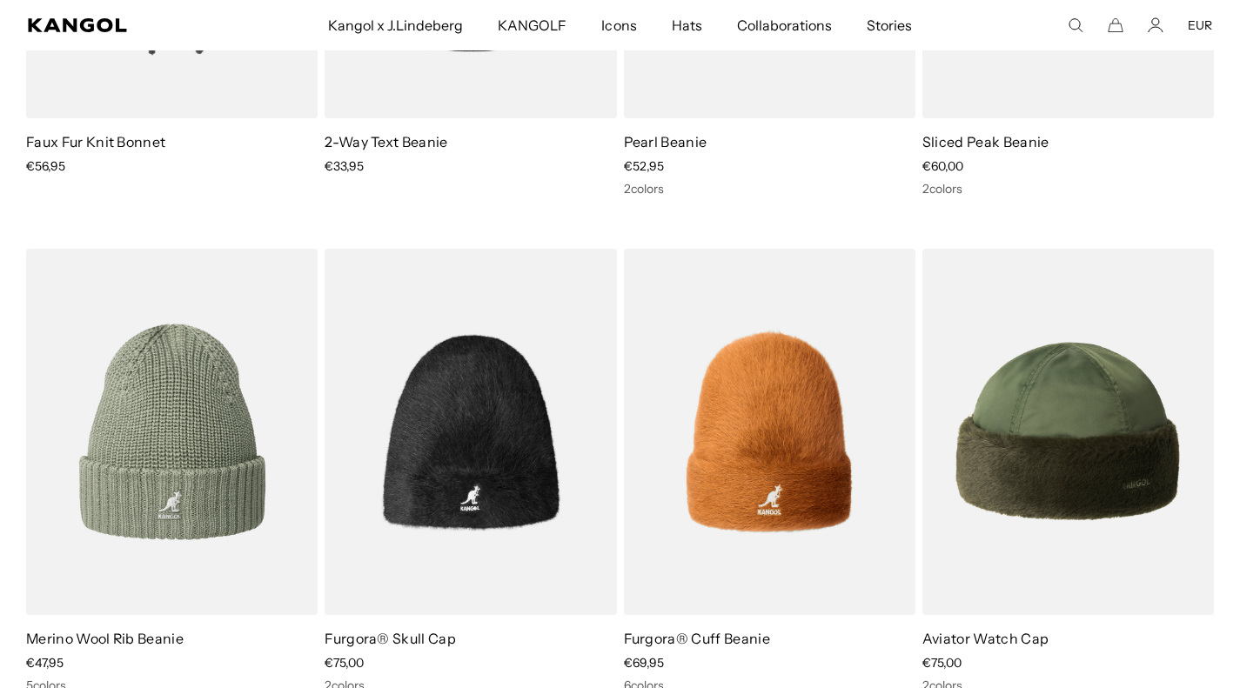
scroll to position [134, 0]
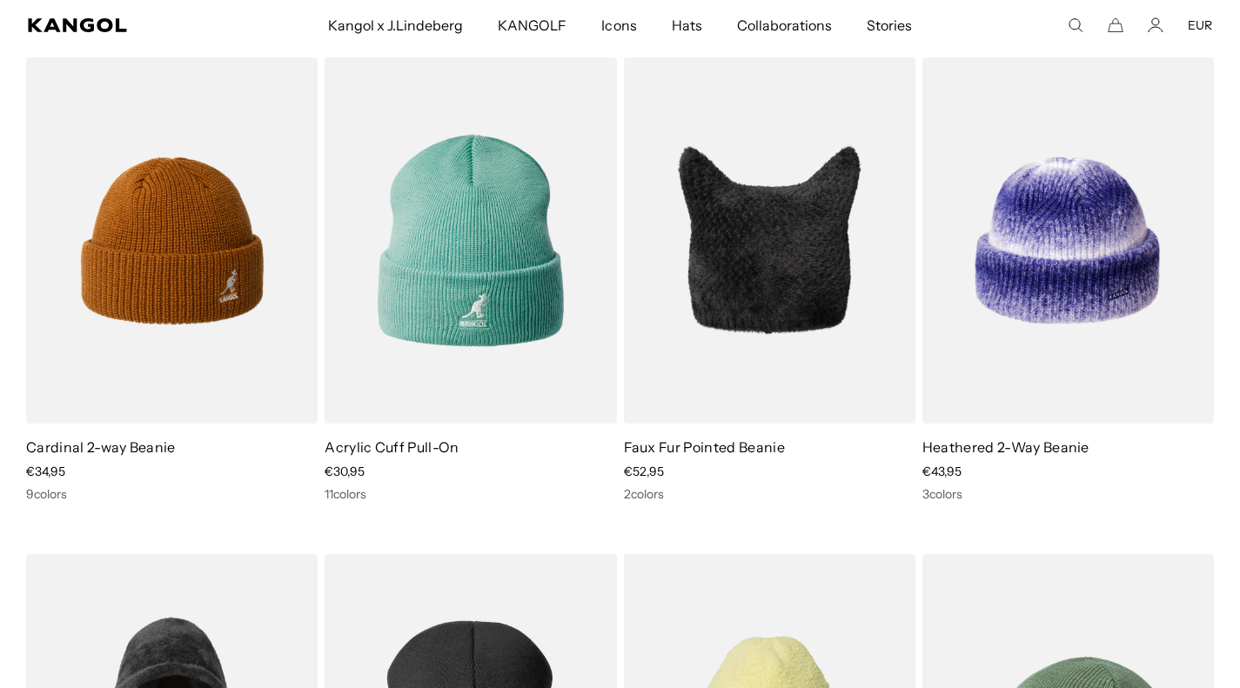
click at [0, 0] on img at bounding box center [0, 0] width 0 height 0
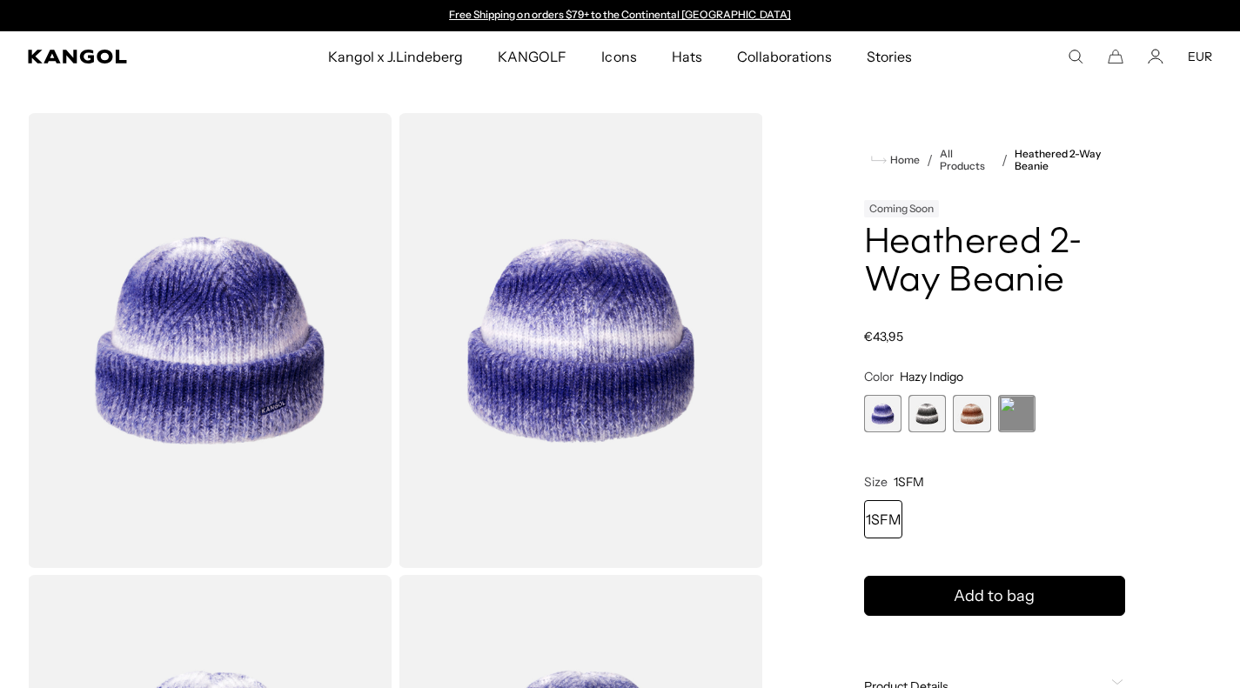
click at [966, 427] on span "3 of 4" at bounding box center [971, 413] width 37 height 37
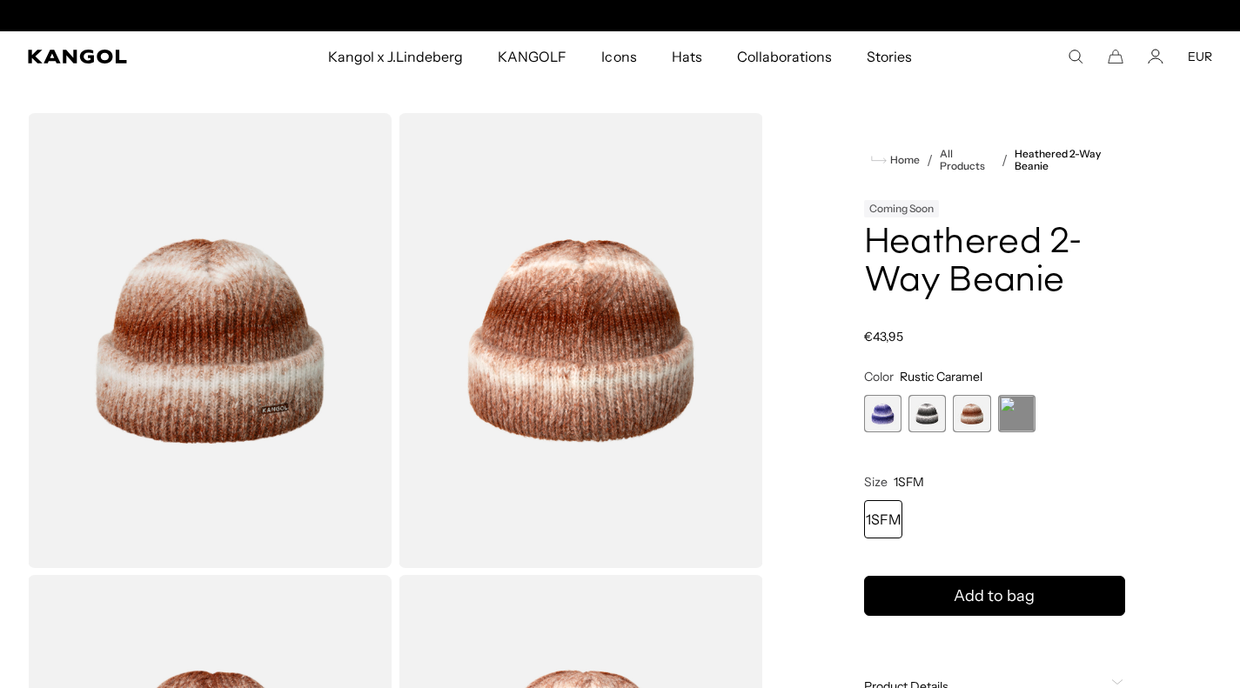
scroll to position [0, 358]
click at [1034, 597] on button "Add to bag" at bounding box center [994, 596] width 261 height 40
